Goal: Navigation & Orientation: Go to known website

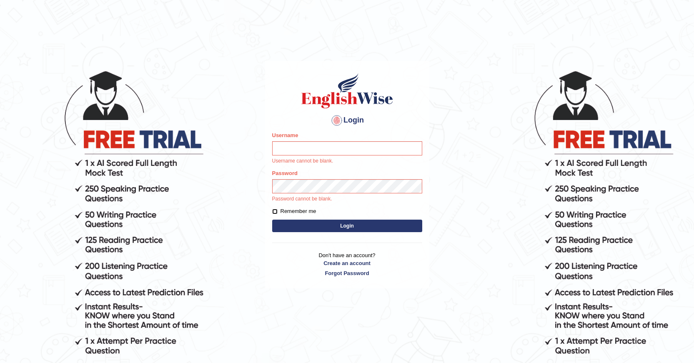
click at [272, 220] on button "Login" at bounding box center [347, 226] width 150 height 13
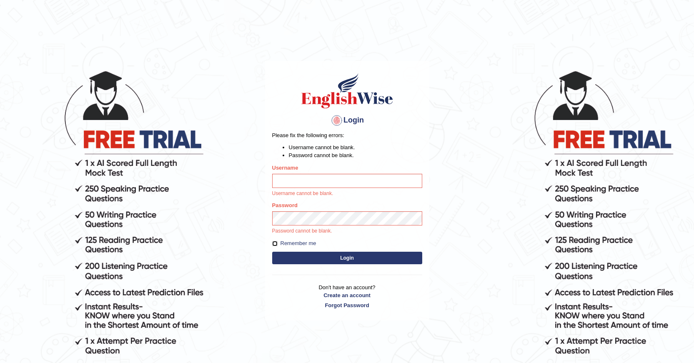
click at [272, 241] on input "Remember me" at bounding box center [274, 243] width 5 height 5
checkbox input "true"
click at [272, 252] on button "Login" at bounding box center [347, 258] width 150 height 13
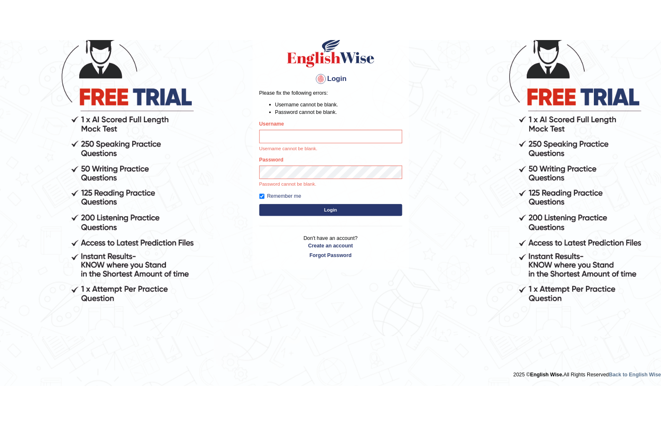
scroll to position [78, 0]
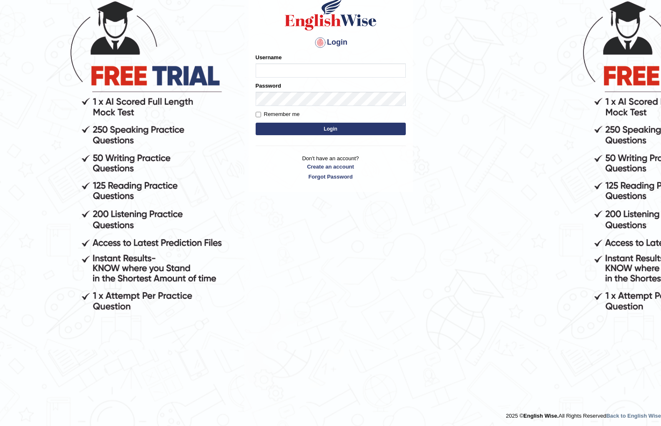
scroll to position [76, 0]
